Goal: Transaction & Acquisition: Purchase product/service

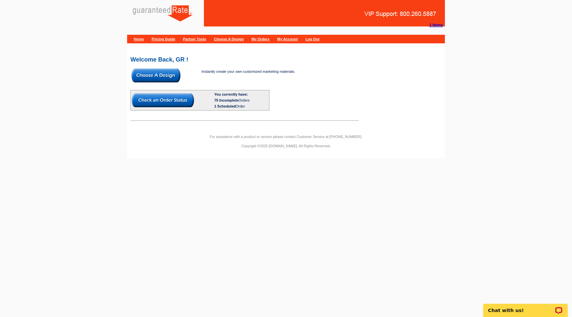
click at [162, 74] on img at bounding box center [155, 76] width 49 height 14
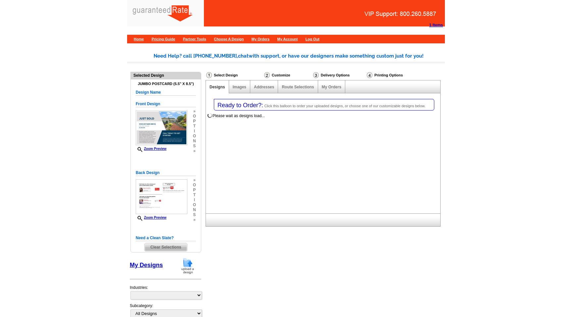
select select "1"
select select "2"
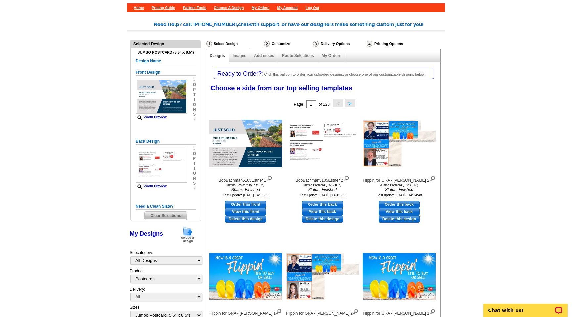
scroll to position [44, 0]
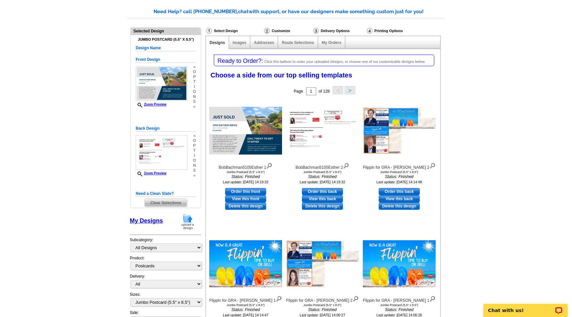
click at [170, 201] on span "Clear Selections" at bounding box center [166, 203] width 42 height 8
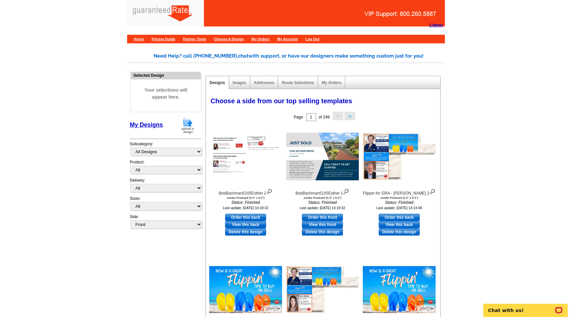
click at [191, 128] on img at bounding box center [187, 125] width 17 height 17
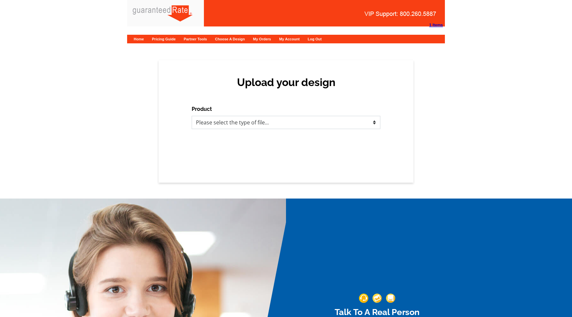
click at [240, 121] on select "Please select the type of file... Postcards Calendars Business Cards Letters an…" at bounding box center [286, 122] width 189 height 13
select select "1"
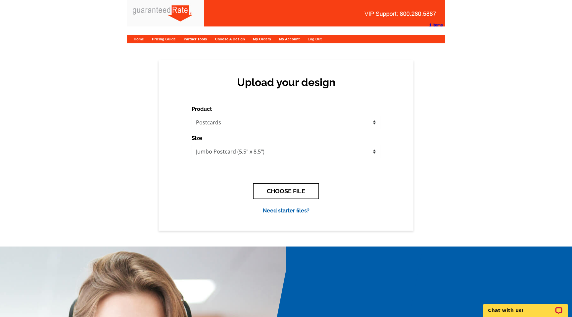
click at [278, 189] on button "CHOOSE FILE" at bounding box center [286, 191] width 66 height 16
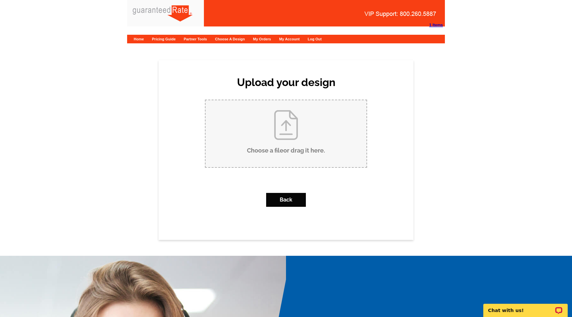
click at [278, 153] on input "Choose a file or drag it here ." at bounding box center [286, 133] width 161 height 67
type input "C:\fakepath\BobBachman5105Esther.pdf"
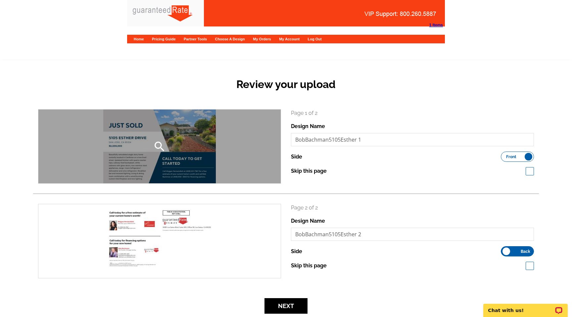
click at [167, 145] on div "search" at bounding box center [159, 147] width 242 height 74
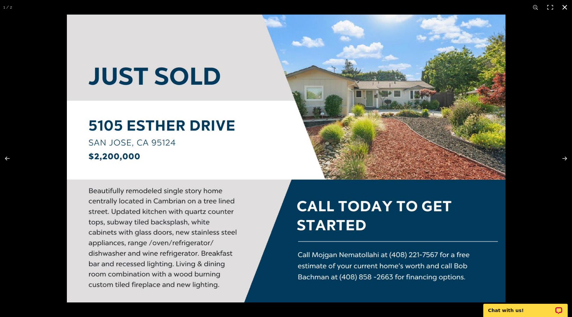
click at [45, 97] on div at bounding box center [286, 158] width 572 height 317
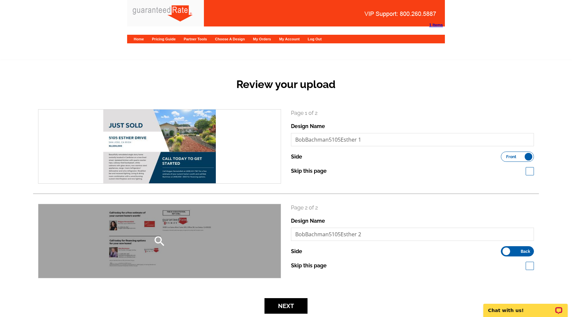
click at [146, 227] on div "search" at bounding box center [159, 241] width 242 height 74
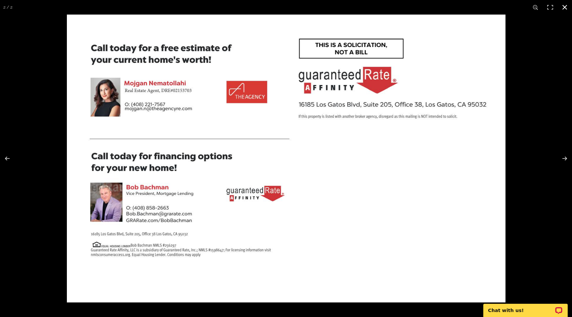
click at [41, 46] on div at bounding box center [286, 158] width 572 height 317
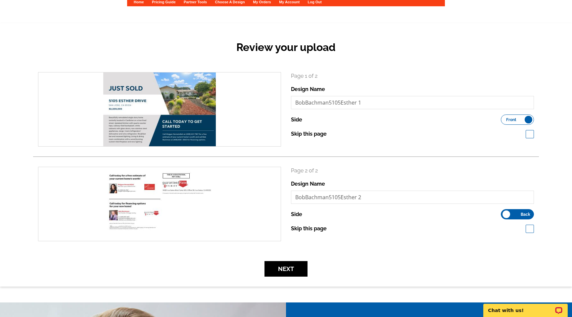
scroll to position [54, 0]
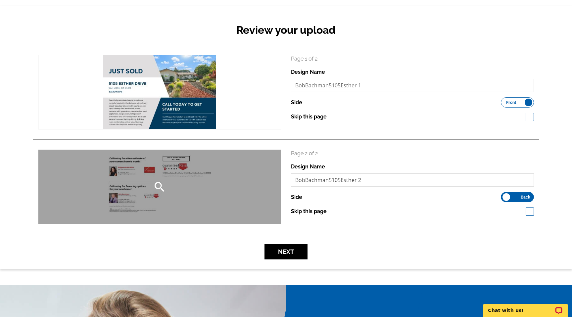
click at [194, 185] on div "search" at bounding box center [159, 187] width 242 height 74
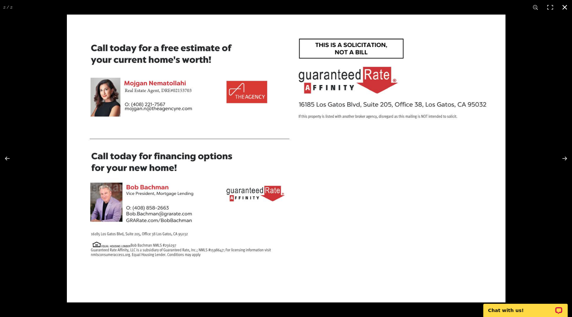
click at [52, 127] on div at bounding box center [286, 158] width 572 height 317
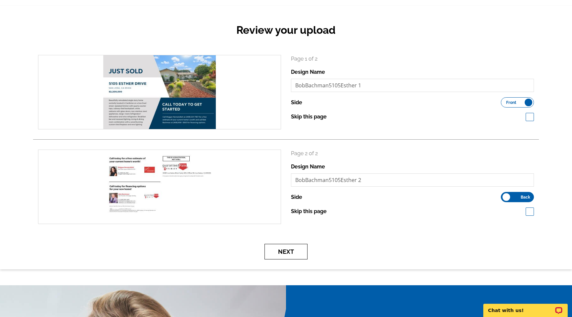
click at [297, 254] on button "Next" at bounding box center [285, 252] width 43 height 16
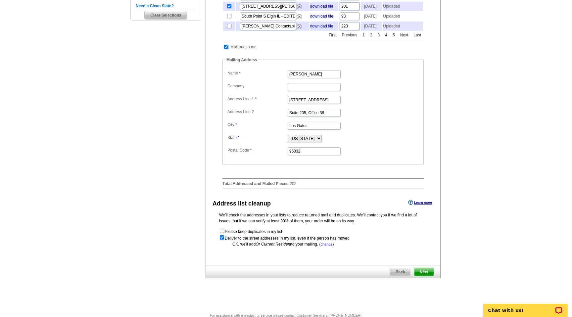
scroll to position [221, 0]
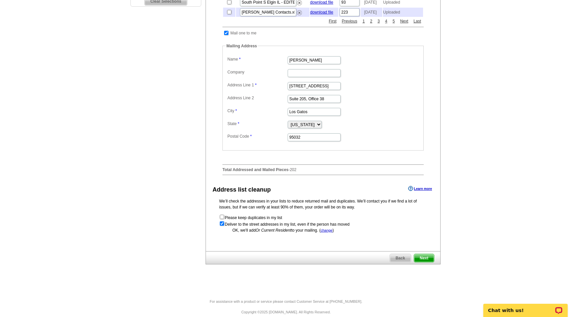
click at [423, 262] on span "Next" at bounding box center [424, 258] width 20 height 8
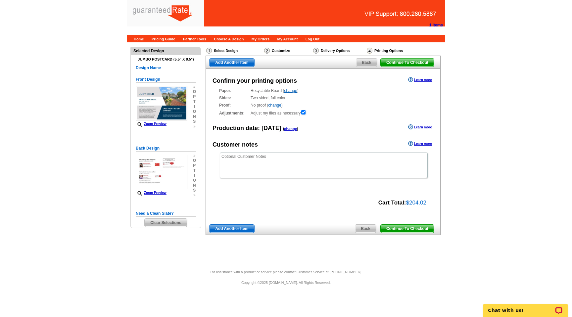
click at [416, 228] on span "Continue To Checkout" at bounding box center [407, 229] width 53 height 8
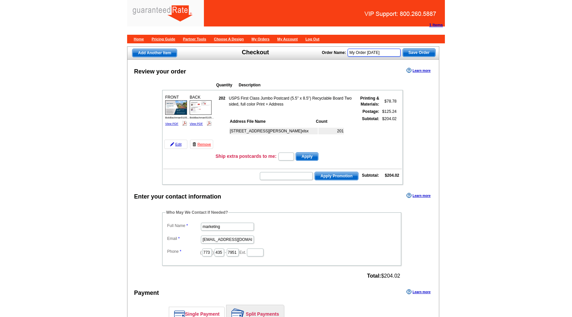
click at [375, 52] on input "My Order [DATE]" at bounding box center [374, 53] width 53 height 8
click at [373, 70] on div "Review your order Learn more" at bounding box center [282, 71] width 311 height 10
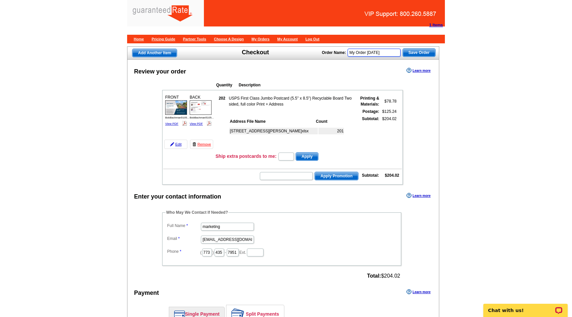
drag, startPoint x: 374, startPoint y: 53, endPoint x: 399, endPoint y: 55, distance: 24.9
click at [399, 55] on input "My Order [DATE]" at bounding box center [374, 53] width 53 height 8
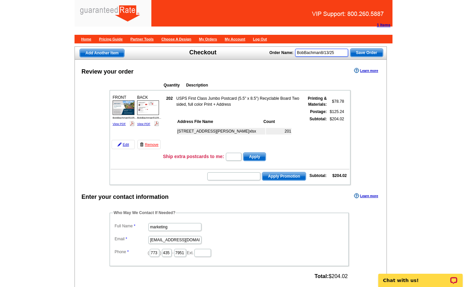
type input "BobBachman8/13/25"
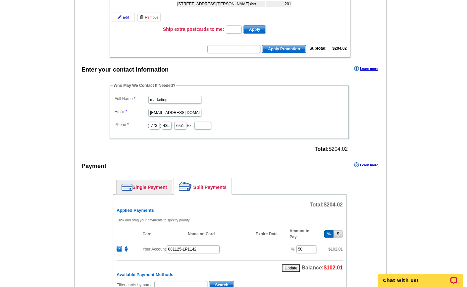
scroll to position [153, 0]
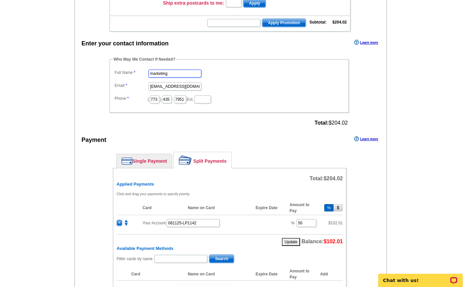
drag, startPoint x: 171, startPoint y: 72, endPoint x: 130, endPoint y: 74, distance: 41.4
click at [130, 74] on dl "Full Name marketing Email marketing@grarate.com Phone ( 773 ) 435 - 7951 Ext." at bounding box center [229, 86] width 232 height 36
type input "[PERSON_NAME]"
drag, startPoint x: 167, startPoint y: 86, endPoint x: 126, endPoint y: 85, distance: 40.4
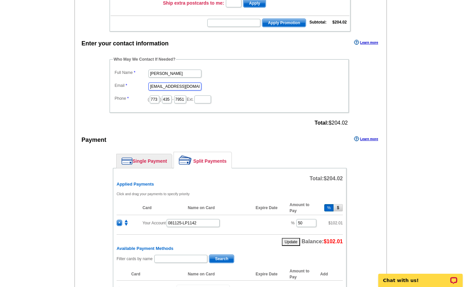
click at [126, 86] on dl "Full Name Lizzie Peterson Email marketing@grarate.com Phone ( 773 ) 435 - 7951 …" at bounding box center [229, 86] width 232 height 36
type input "[PERSON_NAME][EMAIL_ADDRESS][PERSON_NAME][DOMAIN_NAME]"
click at [221, 81] on dd "[PERSON_NAME][EMAIL_ADDRESS][PERSON_NAME][DOMAIN_NAME]" at bounding box center [229, 86] width 232 height 10
click at [177, 86] on input "[PERSON_NAME][EMAIL_ADDRESS][PERSON_NAME][DOMAIN_NAME]" at bounding box center [174, 86] width 53 height 8
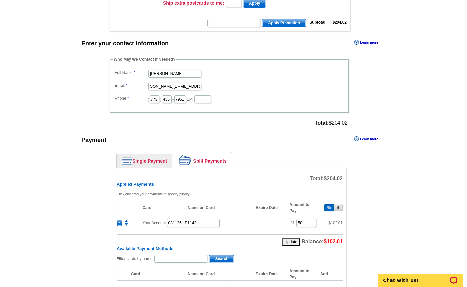
click at [240, 85] on dd "[PERSON_NAME][EMAIL_ADDRESS][PERSON_NAME][DOMAIN_NAME]" at bounding box center [229, 86] width 232 height 10
click at [152, 100] on input "773" at bounding box center [155, 99] width 10 height 8
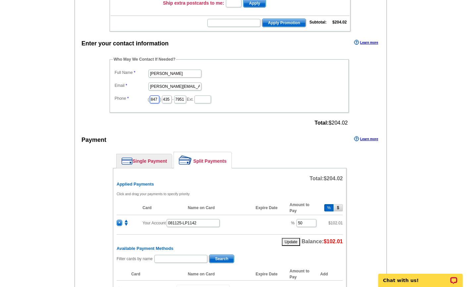
scroll to position [0, 1]
type input "847"
click at [168, 99] on input "435" at bounding box center [167, 99] width 10 height 8
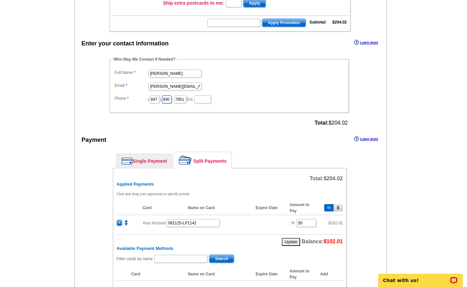
scroll to position [0, 1]
type input "840"
click at [178, 98] on input "7951" at bounding box center [180, 99] width 12 height 8
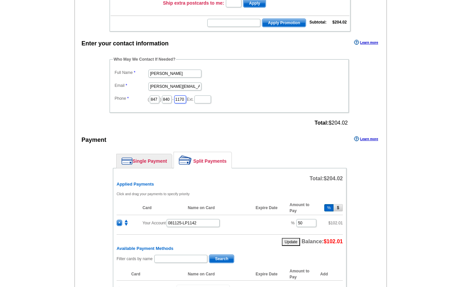
scroll to position [0, 1]
type input "1170"
click at [279, 117] on div "Who May We Contact If Needed? Full Name Lizzie Peterson Email lizzie.peterson@g…" at bounding box center [229, 91] width 266 height 71
click at [262, 146] on div "Payment Learn more" at bounding box center [230, 141] width 311 height 14
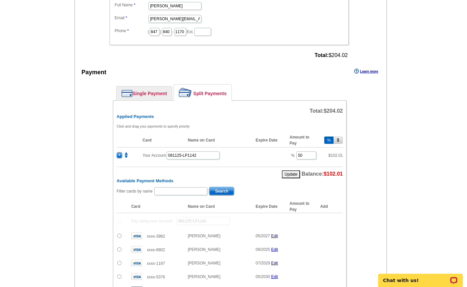
scroll to position [223, 0]
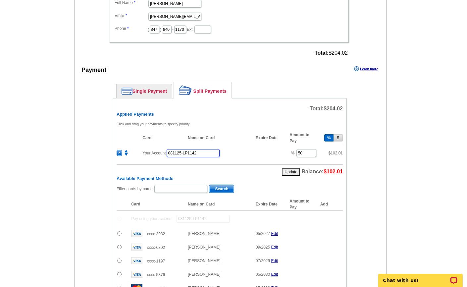
click at [208, 154] on input "081125-LP1142" at bounding box center [192, 153] width 53 height 8
drag, startPoint x: 208, startPoint y: 154, endPoint x: 165, endPoint y: 154, distance: 43.0
click at [165, 154] on td "Your Account 081125-LP1142" at bounding box center [212, 153] width 147 height 16
click at [119, 151] on span "×" at bounding box center [119, 153] width 5 height 6
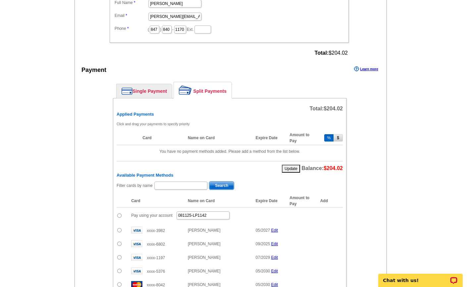
scroll to position [273, 0]
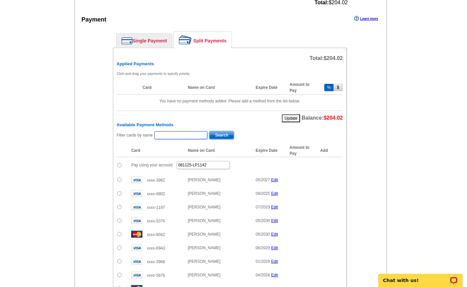
click at [182, 133] on input "text" at bounding box center [180, 135] width 53 height 8
click at [181, 119] on div "Update Balance: $204.02" at bounding box center [230, 117] width 226 height 12
click at [210, 162] on input "081125-LP1142" at bounding box center [202, 165] width 53 height 8
drag, startPoint x: 211, startPoint y: 165, endPoint x: 162, endPoint y: 165, distance: 49.0
click at [162, 165] on td "Pay using your account 081125-LP1142" at bounding box center [207, 165] width 158 height 16
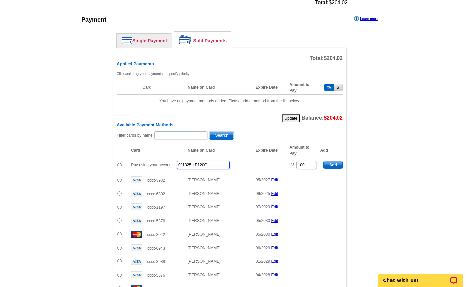
type input "081325-LP1200"
drag, startPoint x: 308, startPoint y: 166, endPoint x: 297, endPoint y: 166, distance: 10.9
click at [297, 166] on input "100" at bounding box center [306, 165] width 20 height 8
type input "50"
click at [213, 164] on input "081325-LP1200" at bounding box center [202, 165] width 53 height 8
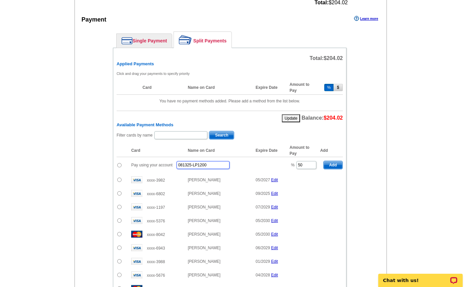
click at [213, 165] on input "081325-LP1200" at bounding box center [202, 165] width 53 height 8
click at [241, 166] on td "Pay using your account 081325-LP1200" at bounding box center [207, 165] width 158 height 16
click at [211, 164] on input "081325-LP1200" at bounding box center [202, 165] width 53 height 8
type input "081325-LP1200"
click at [117, 162] on td at bounding box center [122, 165] width 11 height 16
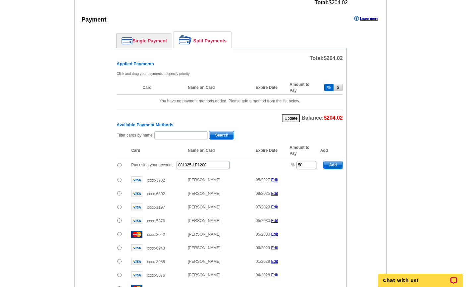
click at [118, 163] on input "radio" at bounding box center [119, 165] width 4 height 4
radio input "true"
click at [225, 164] on td "Pay using your account 081325-LP1200" at bounding box center [207, 165] width 158 height 16
click at [215, 164] on input "081325-LP1200" at bounding box center [202, 165] width 53 height 8
click at [248, 168] on td "Pay using your account 081325-LP1200" at bounding box center [207, 165] width 158 height 16
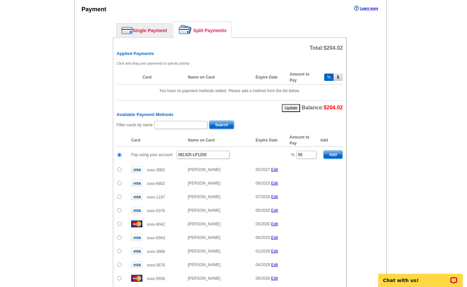
scroll to position [289, 0]
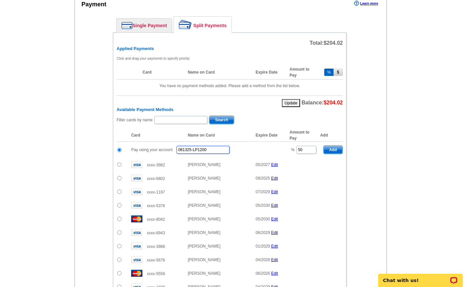
drag, startPoint x: 212, startPoint y: 149, endPoint x: 168, endPoint y: 149, distance: 44.7
click at [168, 149] on td "Pay using your account 081325-LP1200" at bounding box center [207, 150] width 158 height 16
click at [241, 140] on th "Name on Card" at bounding box center [218, 135] width 68 height 13
click at [121, 164] on input "radio" at bounding box center [119, 164] width 4 height 4
radio input "true"
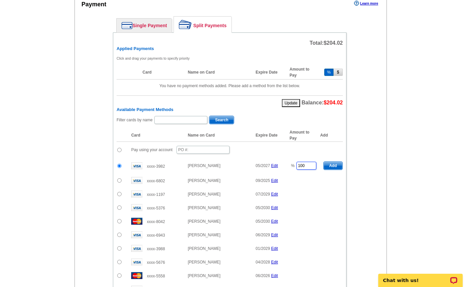
drag, startPoint x: 308, startPoint y: 163, endPoint x: 298, endPoint y: 163, distance: 10.3
click at [298, 163] on input "100" at bounding box center [306, 166] width 20 height 8
click at [332, 164] on span "Add" at bounding box center [332, 166] width 19 height 8
type input "100"
type input "50"
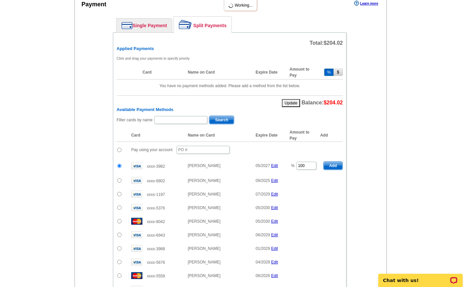
radio input "false"
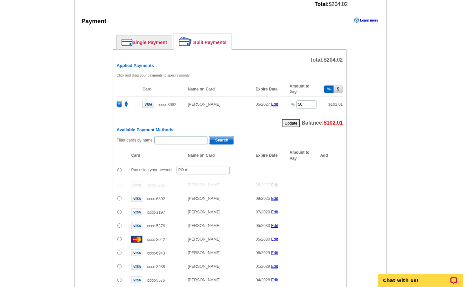
scroll to position [260, 0]
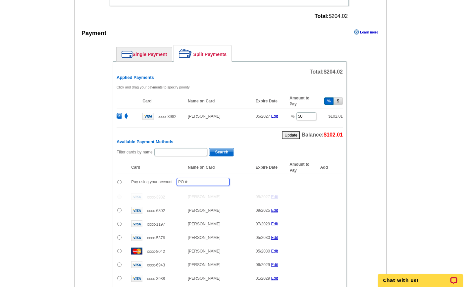
click at [199, 182] on input "text" at bounding box center [202, 182] width 53 height 8
type input "081325-LP1201"
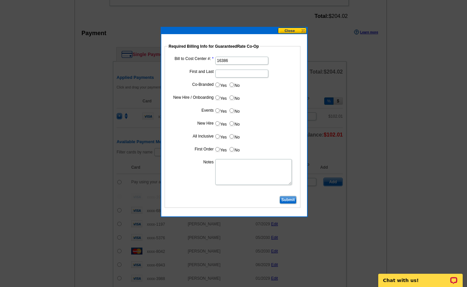
click at [288, 201] on input "Submit" at bounding box center [287, 200] width 17 height 8
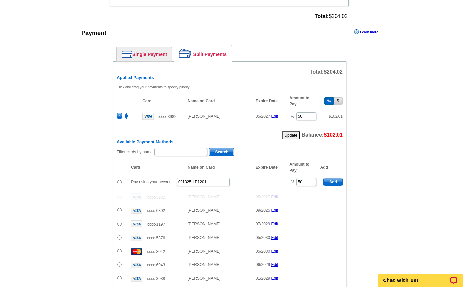
click at [120, 180] on input "radio" at bounding box center [119, 182] width 4 height 4
click at [331, 178] on span "Add" at bounding box center [332, 182] width 19 height 8
radio input "false"
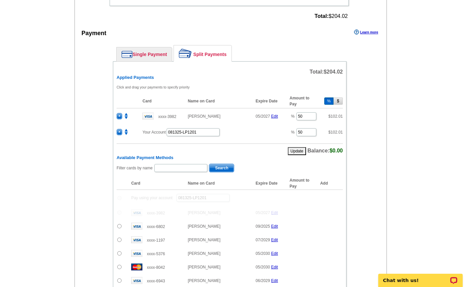
click at [364, 150] on div "Enter your contact information Learn more Who May We Contact If Needed? Full Na…" at bounding box center [230, 183] width 311 height 504
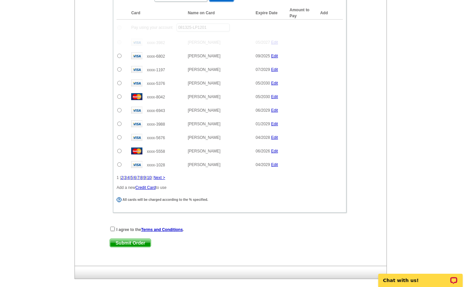
scroll to position [460, 0]
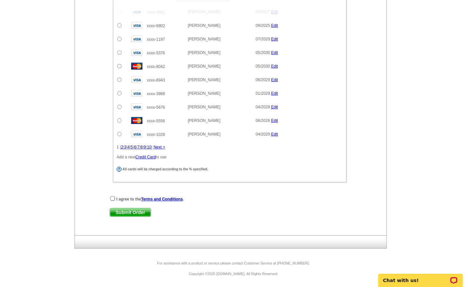
click at [112, 199] on input "checkbox" at bounding box center [112, 198] width 4 height 4
checkbox input "true"
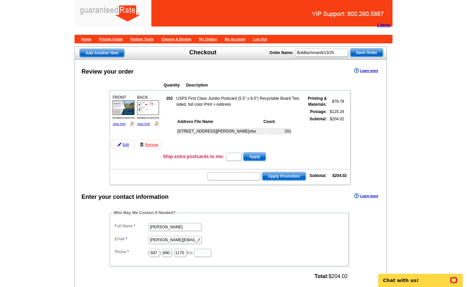
scroll to position [1, 0]
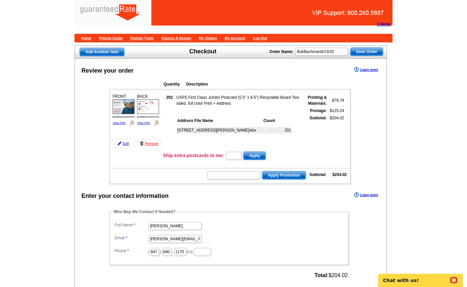
click at [122, 106] on img at bounding box center [124, 106] width 22 height 15
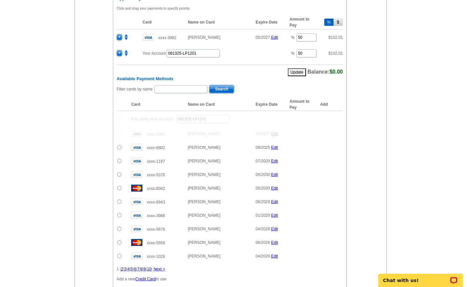
scroll to position [460, 0]
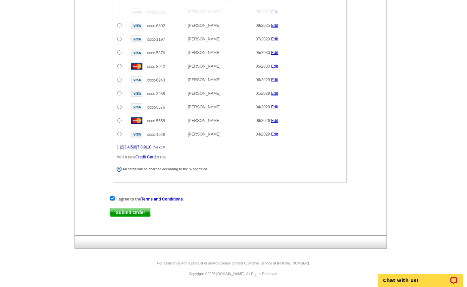
click at [128, 213] on span "Submit Order" at bounding box center [130, 212] width 41 height 8
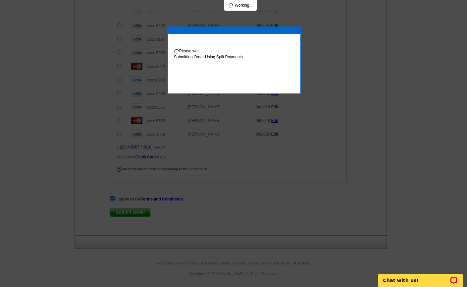
scroll to position [494, 0]
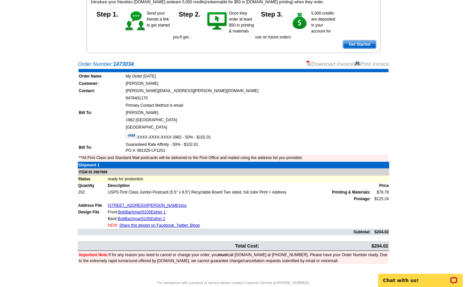
scroll to position [83, 0]
